Goal: Transaction & Acquisition: Purchase product/service

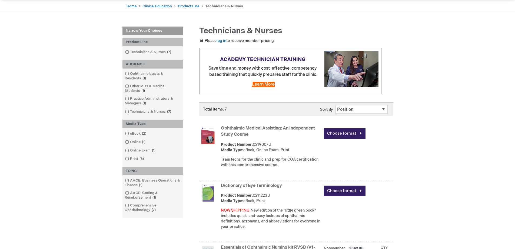
scroll to position [81, 0]
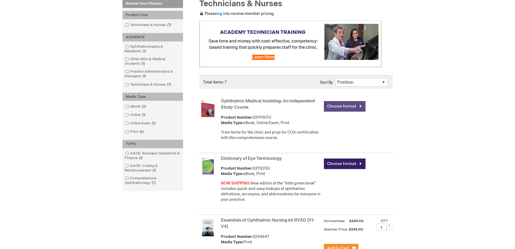
click at [342, 108] on link "Choose format" at bounding box center [345, 106] width 42 height 11
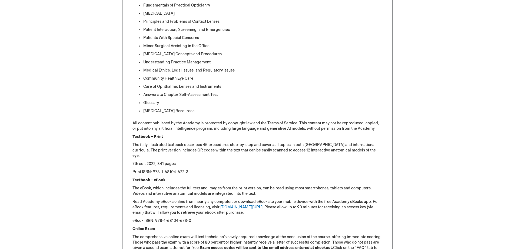
scroll to position [541, 0]
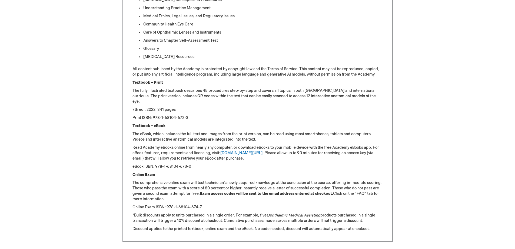
click at [196, 165] on p "eBook ISBN: 978-1-68104-673-0" at bounding box center [258, 166] width 250 height 5
drag, startPoint x: 194, startPoint y: 166, endPoint x: 130, endPoint y: 165, distance: 64.1
copy p "eBook ISBN: 978-1-68104-673-0"
